Goal: Transaction & Acquisition: Purchase product/service

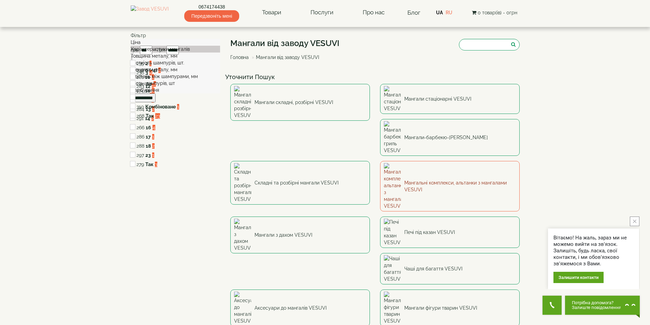
click at [380, 161] on link "Мангальні комплекси, альтанки з мангалами VESUVI" at bounding box center [450, 186] width 140 height 51
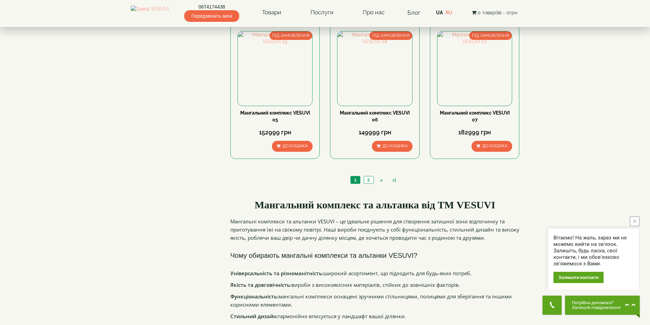
scroll to position [648, 0]
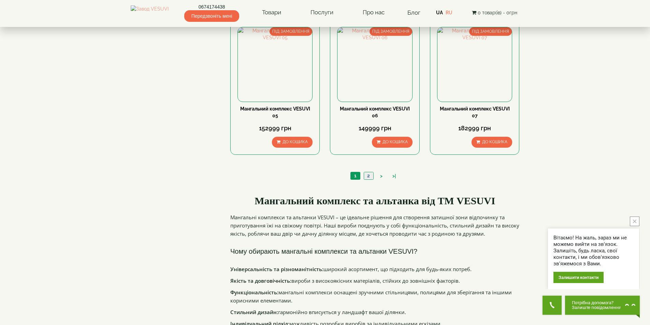
click at [368, 177] on link "2" at bounding box center [369, 175] width 10 height 7
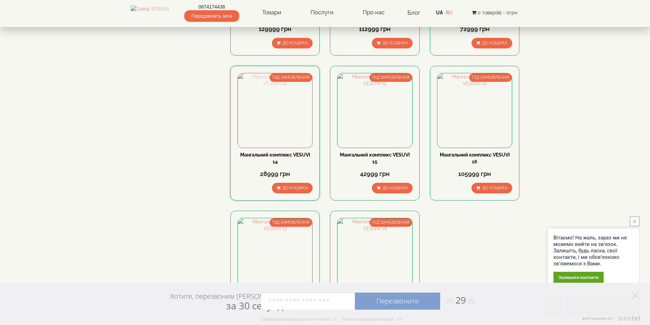
scroll to position [307, 0]
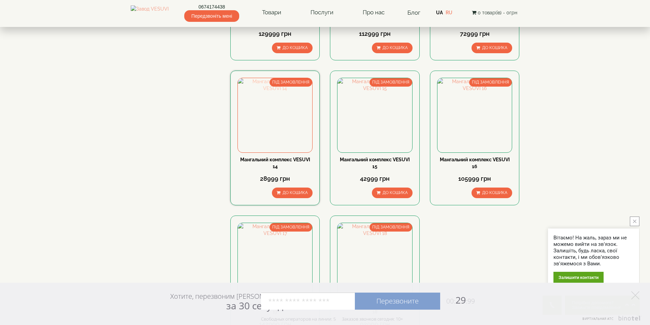
click at [272, 129] on img at bounding box center [275, 115] width 74 height 74
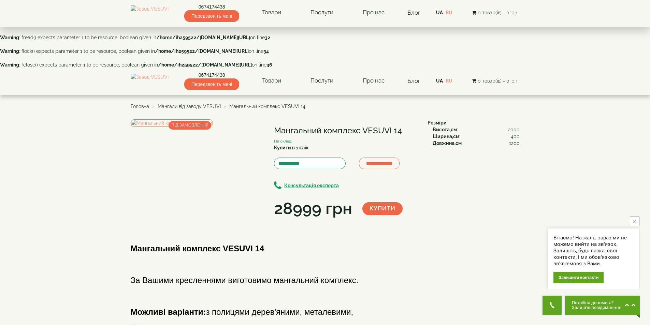
scroll to position [205, 0]
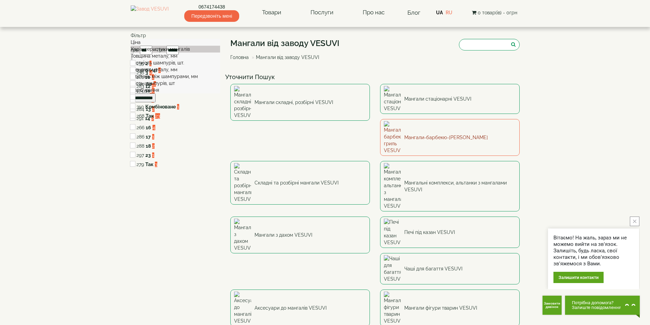
click at [380, 119] on link "Мангали-барбекю-[PERSON_NAME]" at bounding box center [450, 137] width 140 height 37
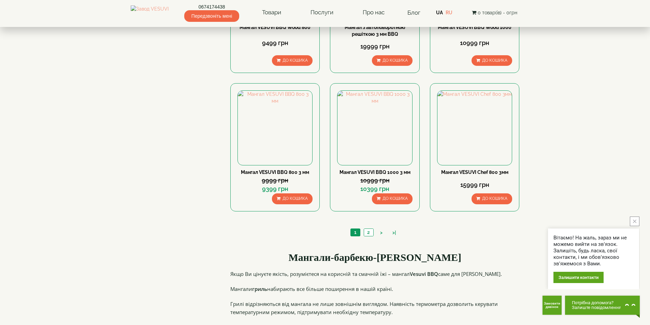
scroll to position [614, 0]
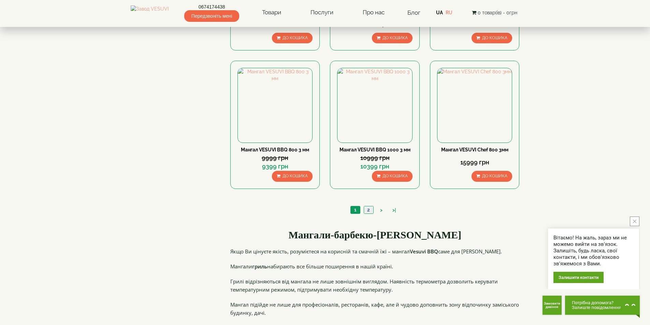
click at [365, 210] on link "2" at bounding box center [369, 209] width 10 height 7
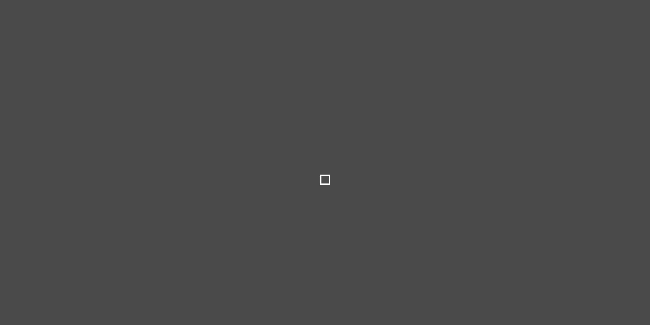
select select
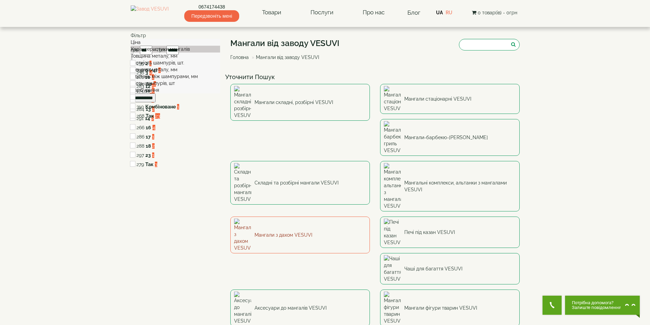
click at [370, 217] on link "Мангали з дахом VESUVI" at bounding box center [300, 235] width 140 height 37
